Goal: Task Accomplishment & Management: Manage account settings

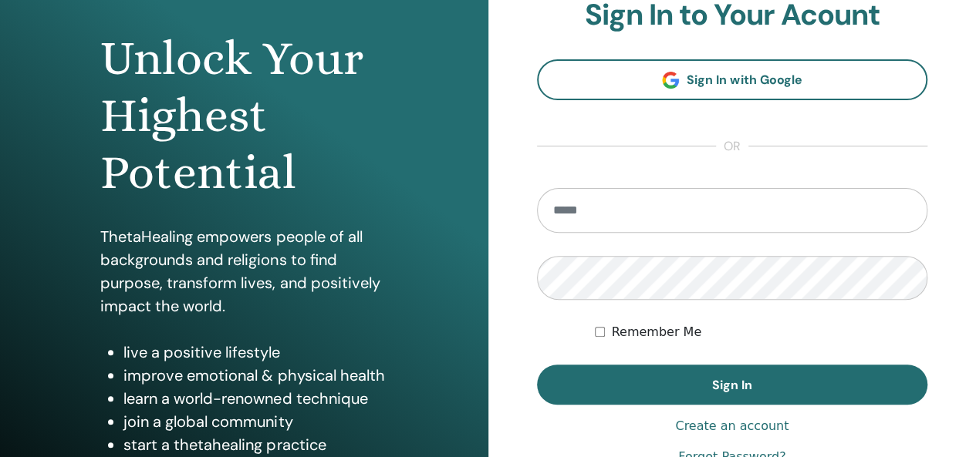
scroll to position [156, 0]
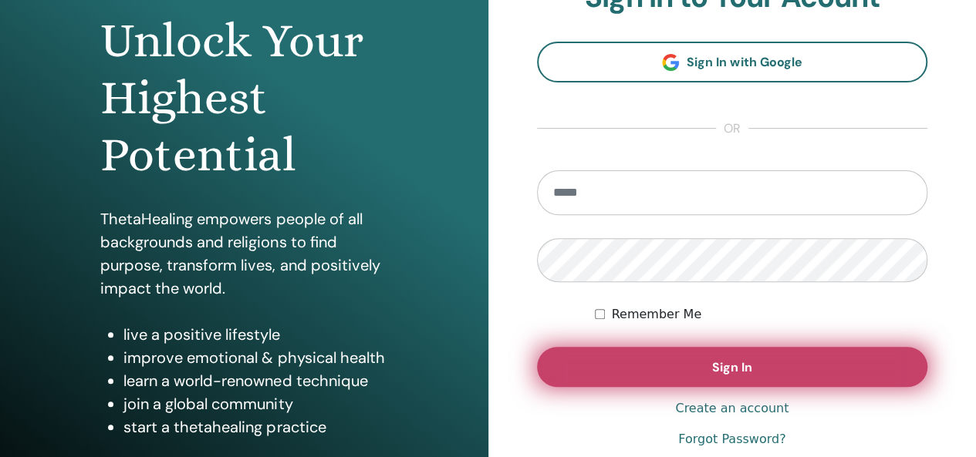
type input "**********"
click at [689, 366] on button "Sign In" at bounding box center [732, 367] width 391 height 40
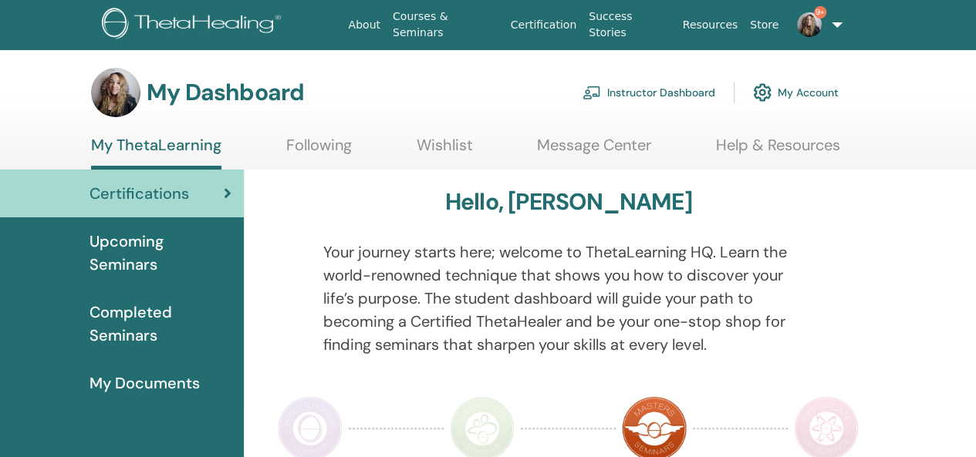
click at [640, 93] on link "Instructor Dashboard" at bounding box center [648, 93] width 133 height 34
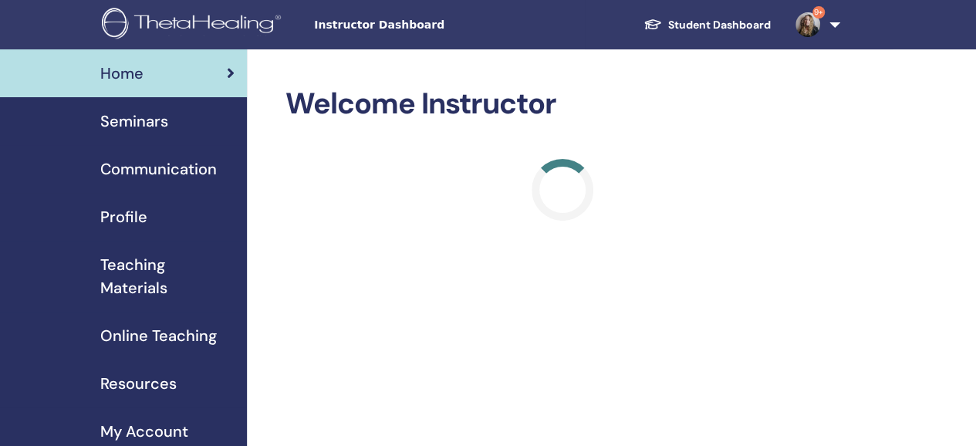
click at [148, 124] on span "Seminars" at bounding box center [134, 121] width 68 height 23
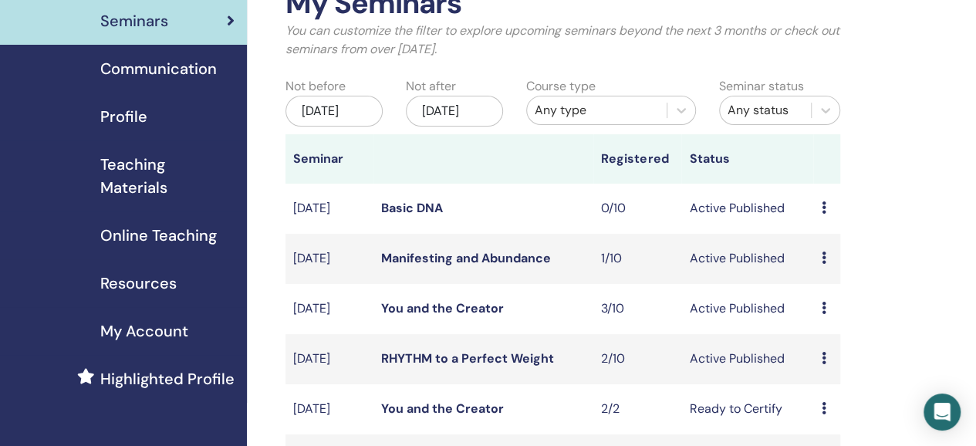
scroll to position [104, 0]
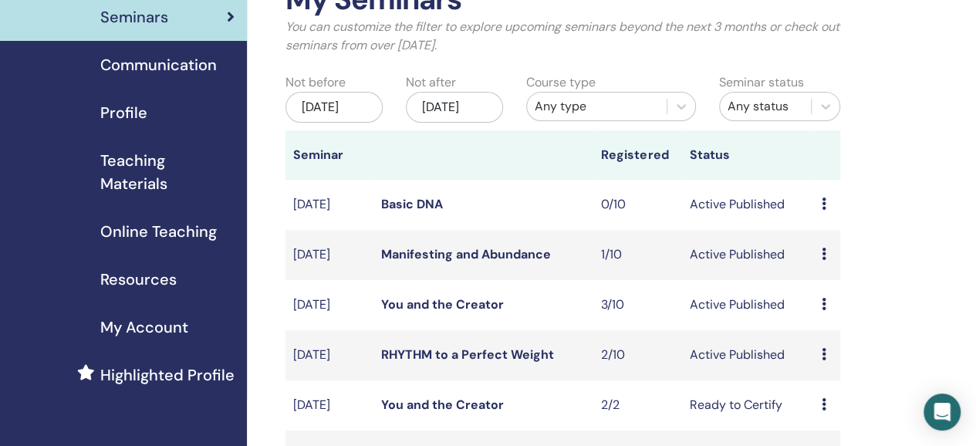
click at [408, 212] on link "Basic DNA" at bounding box center [412, 204] width 62 height 16
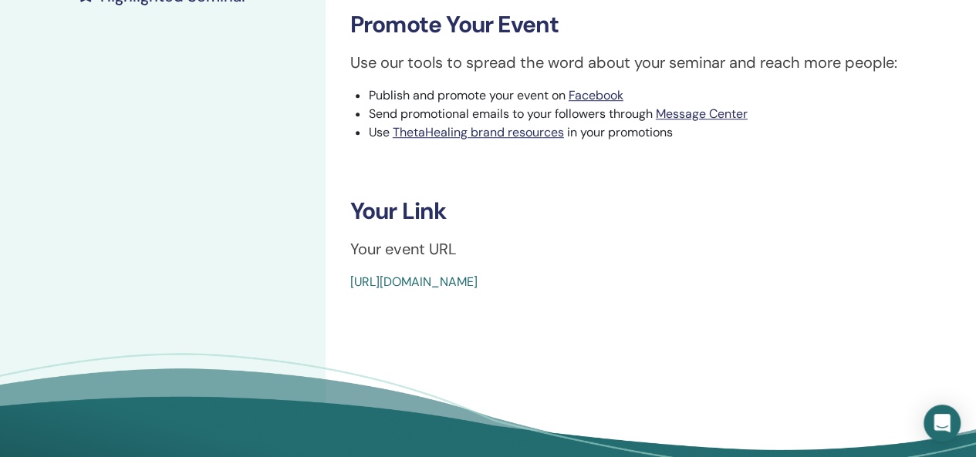
scroll to position [470, 0]
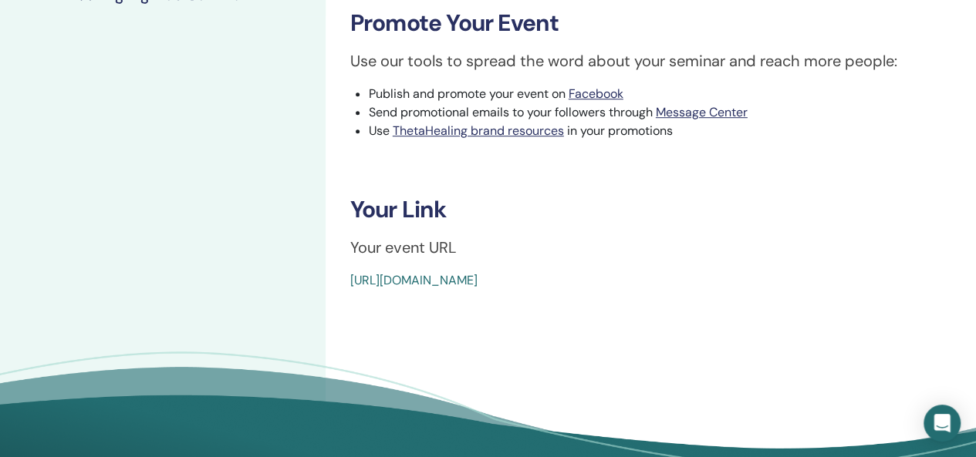
drag, startPoint x: 720, startPoint y: 281, endPoint x: 332, endPoint y: 265, distance: 389.0
click at [332, 265] on div "Basic DNA Event Type Online Event Status Active Published Registrations 0/10 Pu…" at bounding box center [650, 43] width 650 height 926
drag, startPoint x: 714, startPoint y: 280, endPoint x: 347, endPoint y: 278, distance: 367.1
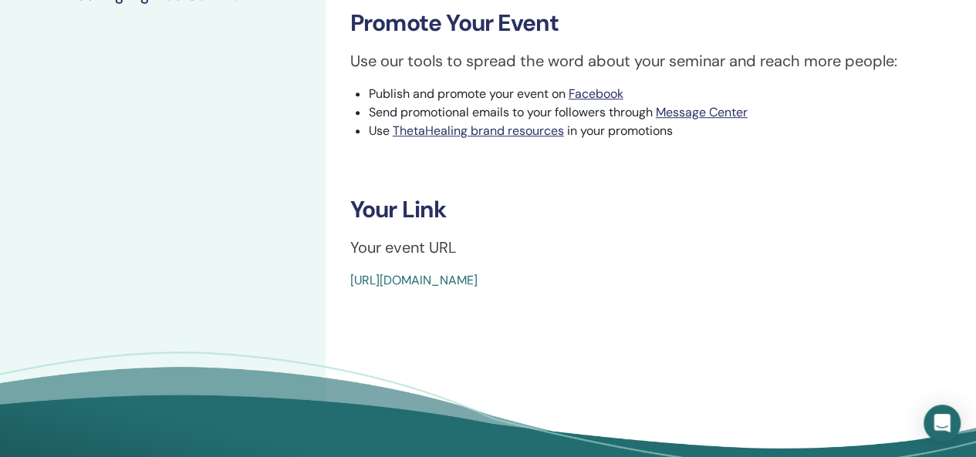
copy link "[URL][DOMAIN_NAME]"
